Goal: Use online tool/utility

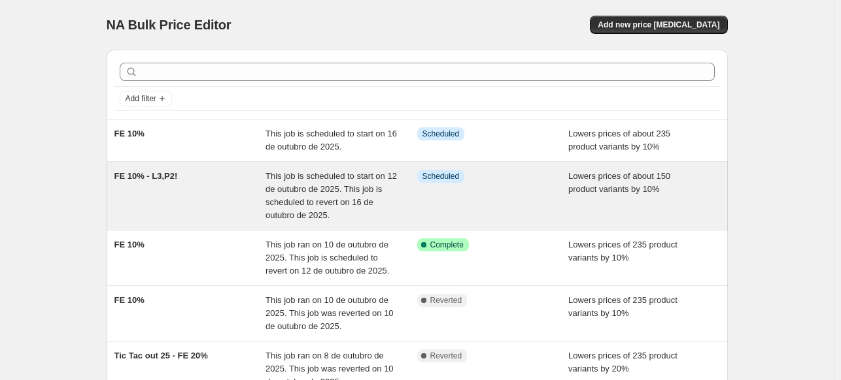
click at [224, 184] on div "FE 10% - L3,P2!" at bounding box center [190, 196] width 152 height 52
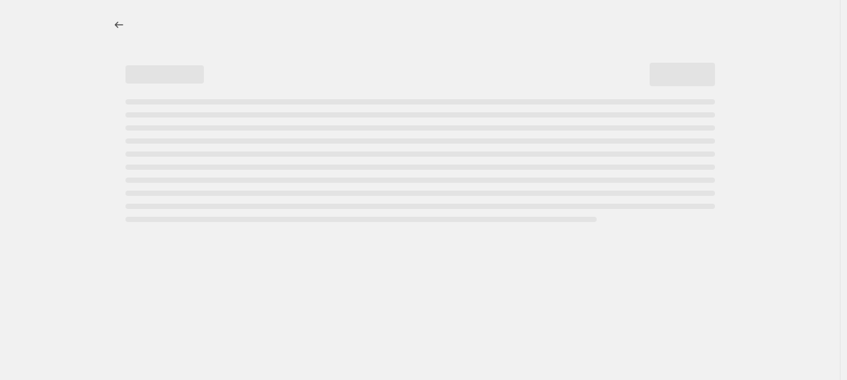
select select "percentage"
select select "not_equal"
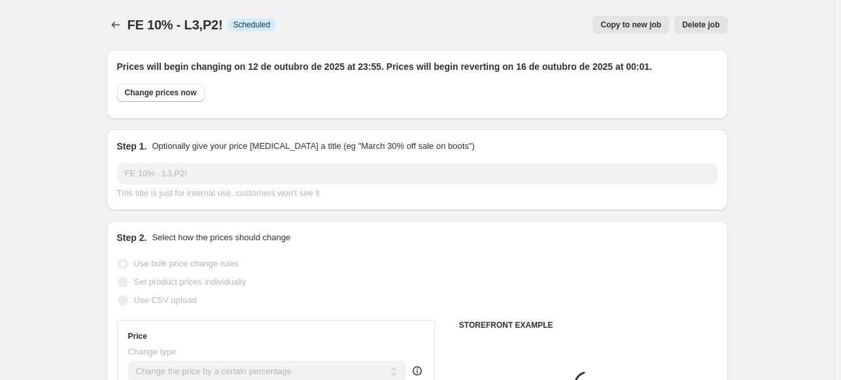
select select "collection"
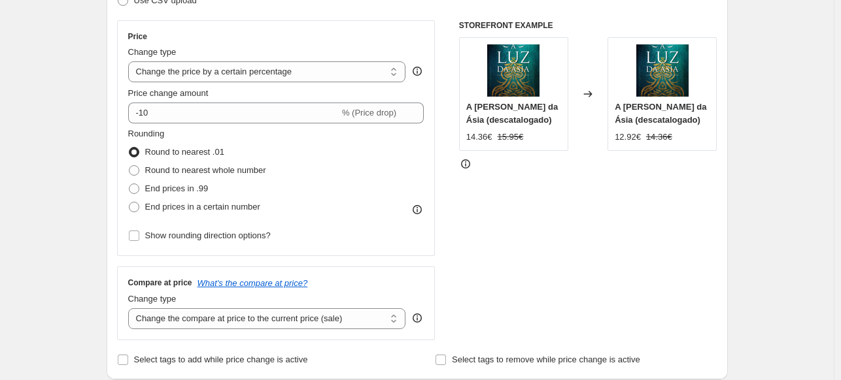
scroll to position [131, 0]
